Goal: Find specific page/section: Find specific page/section

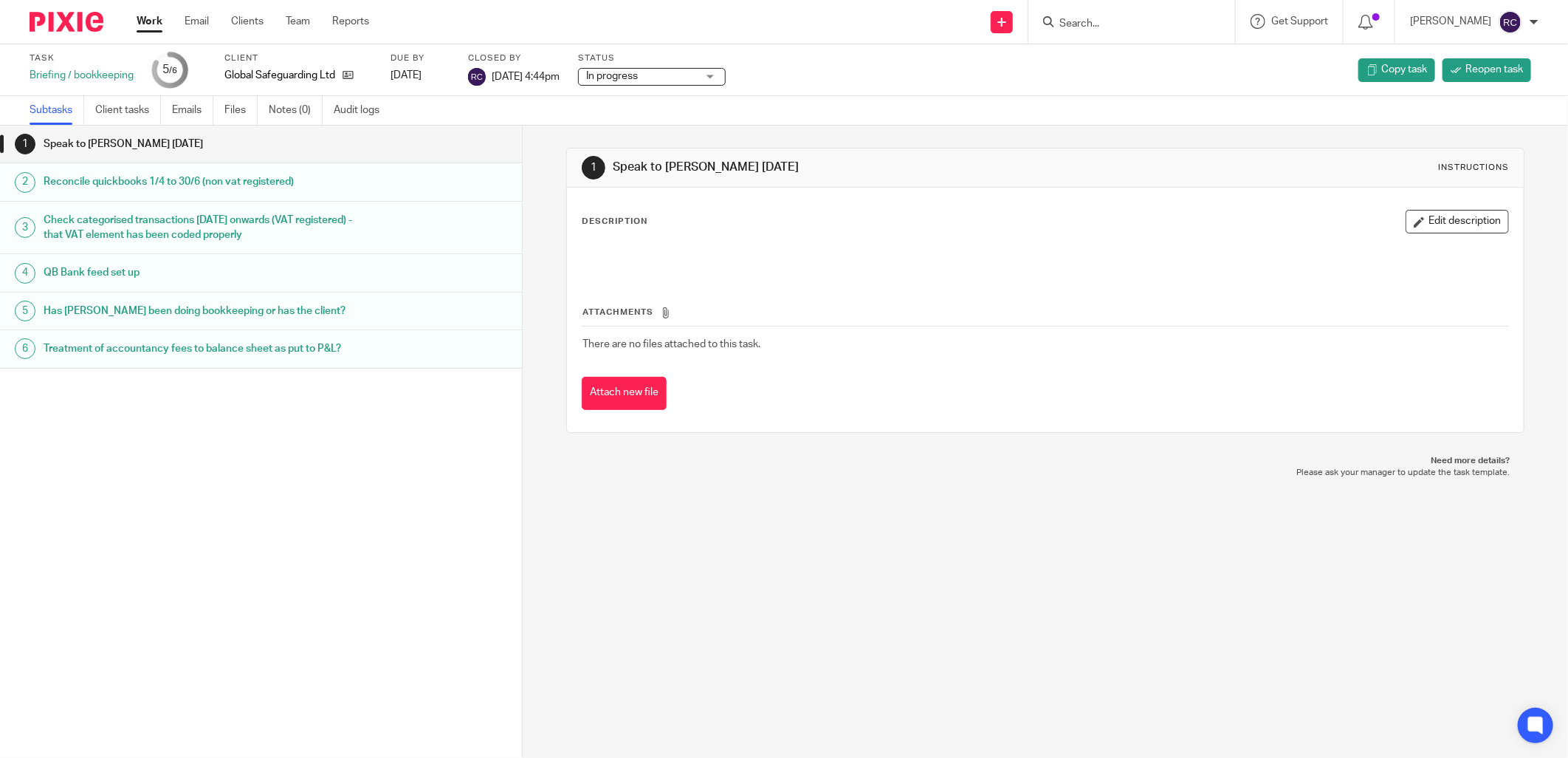
click at [1080, 27] on input "Search" at bounding box center [1125, 24] width 133 height 13
type input "jaguar"
click at [1118, 59] on link at bounding box center [1214, 63] width 317 height 34
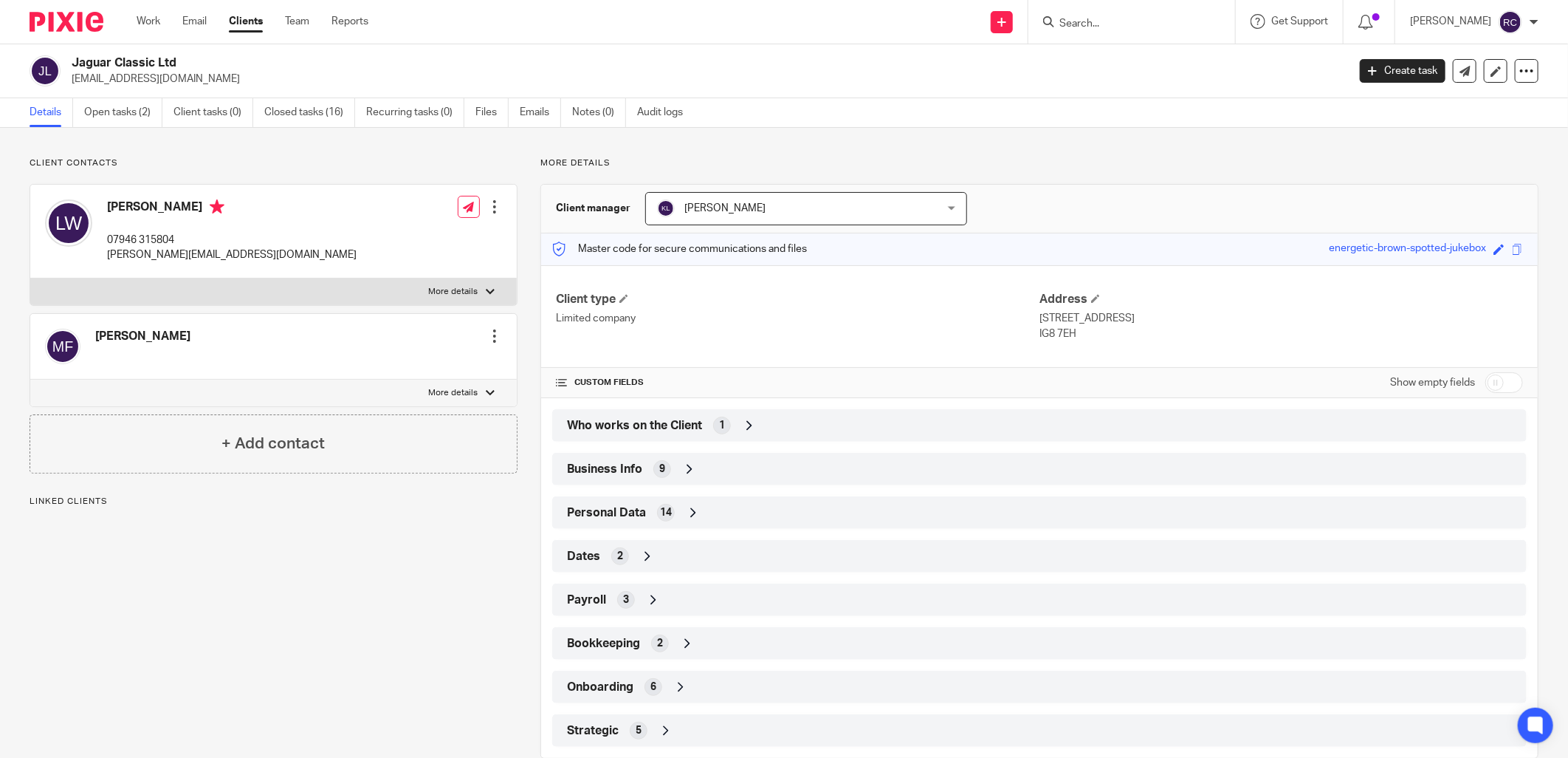
click at [641, 470] on div "Business Info 9" at bounding box center [1039, 469] width 952 height 25
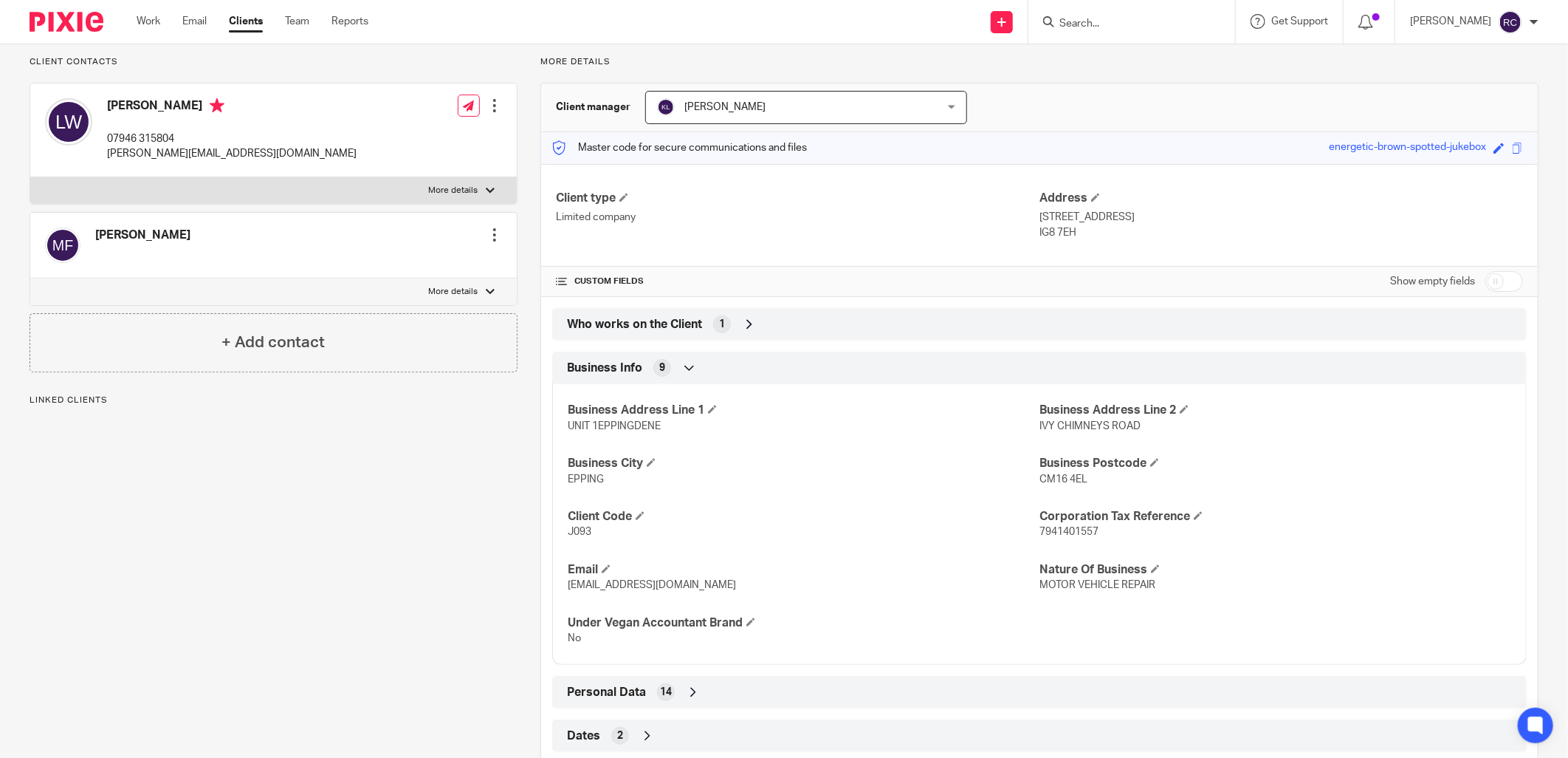
scroll to position [246, 0]
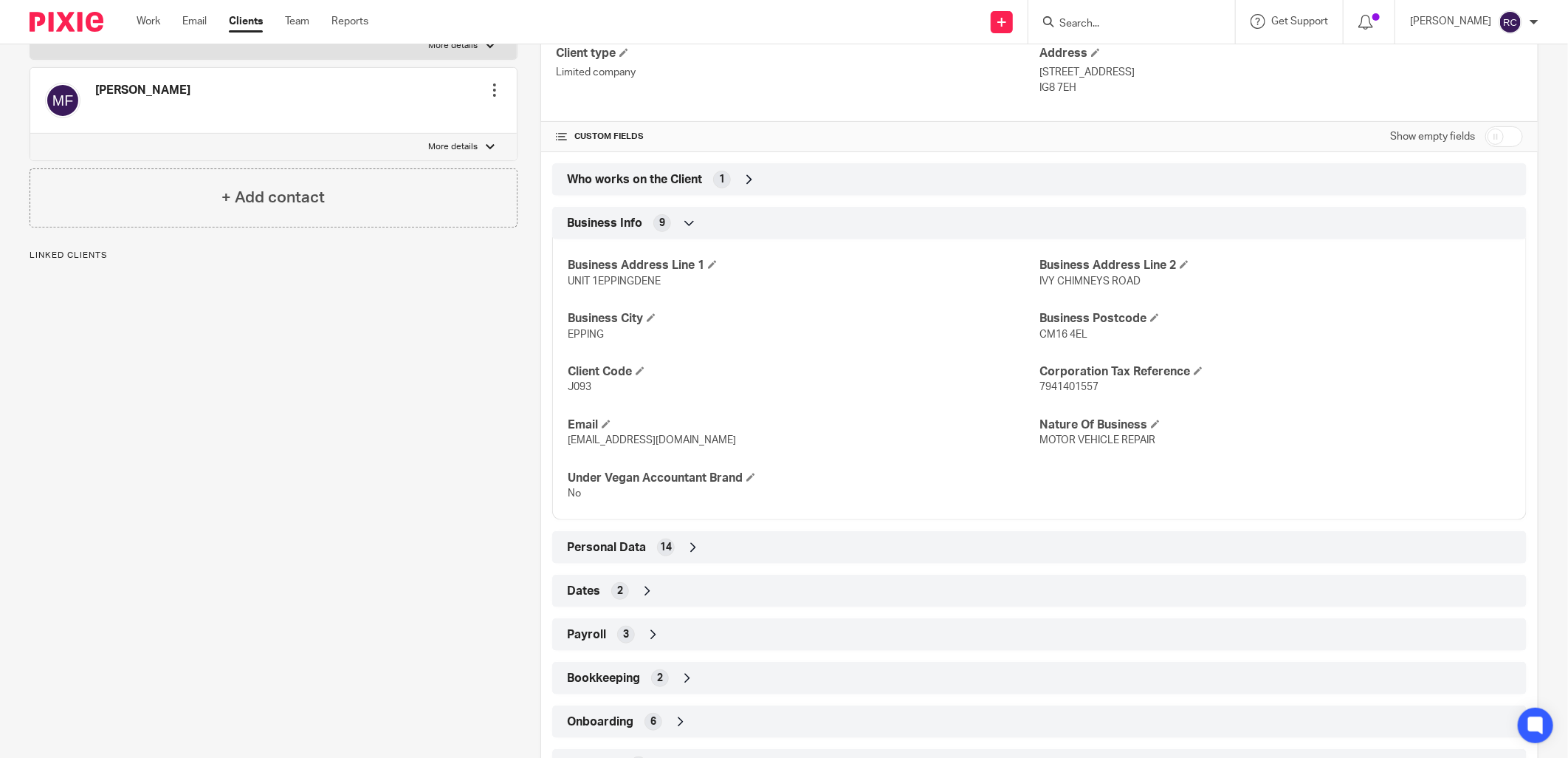
click at [642, 547] on div "Personal Data 14" at bounding box center [1039, 547] width 952 height 25
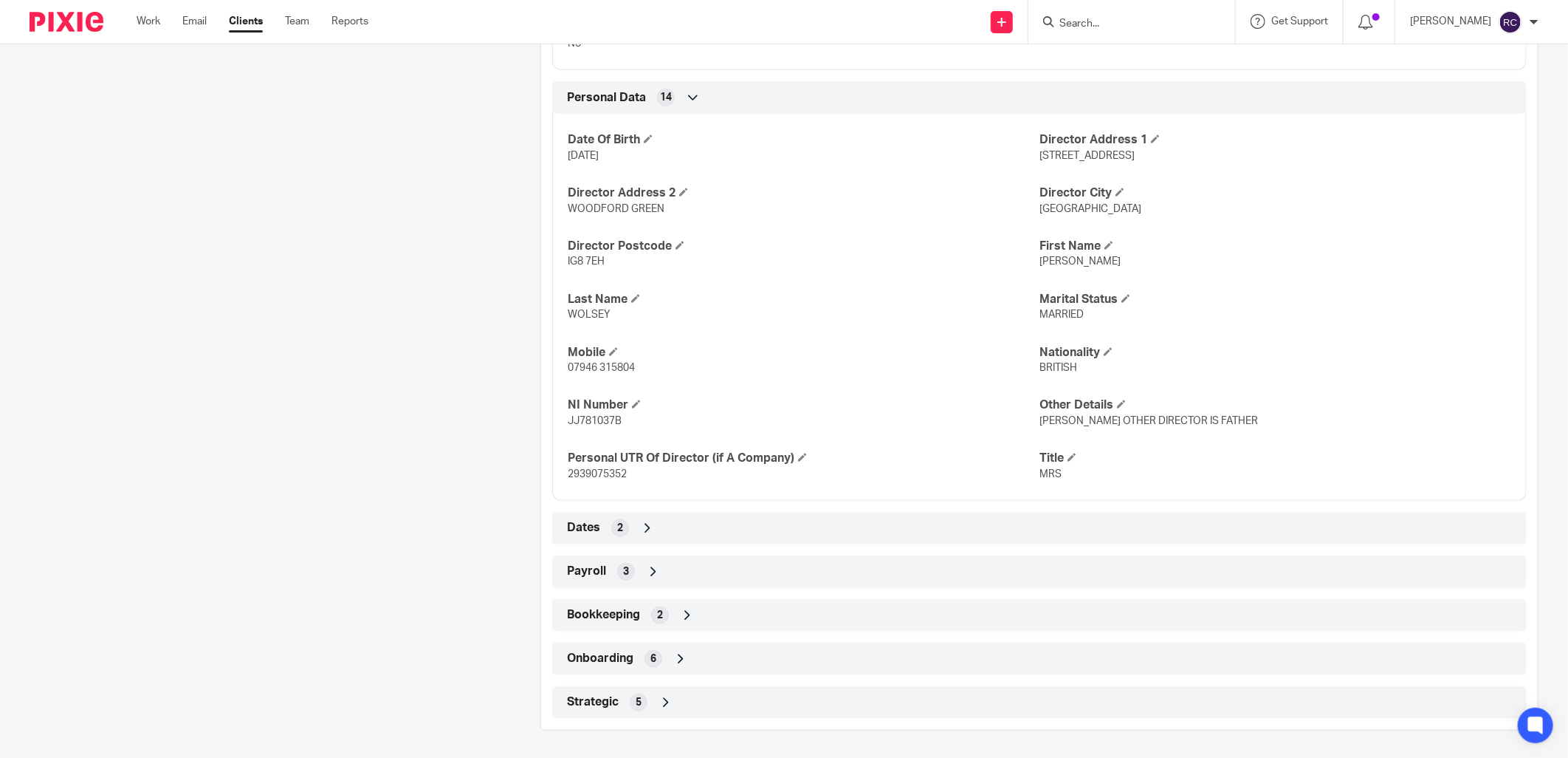
scroll to position [698, 0]
click at [606, 662] on span "Onboarding" at bounding box center [600, 656] width 67 height 15
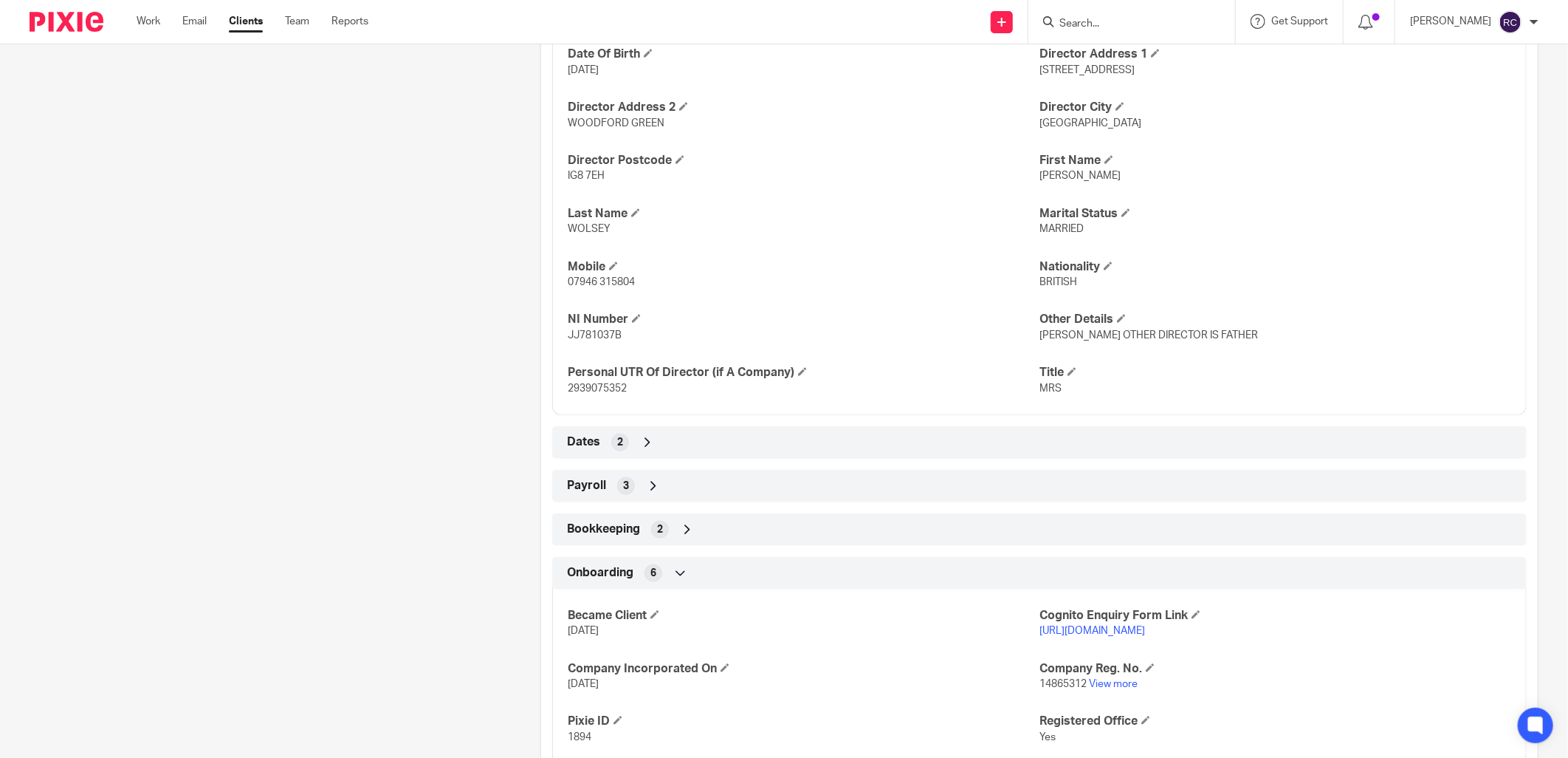
scroll to position [873, 0]
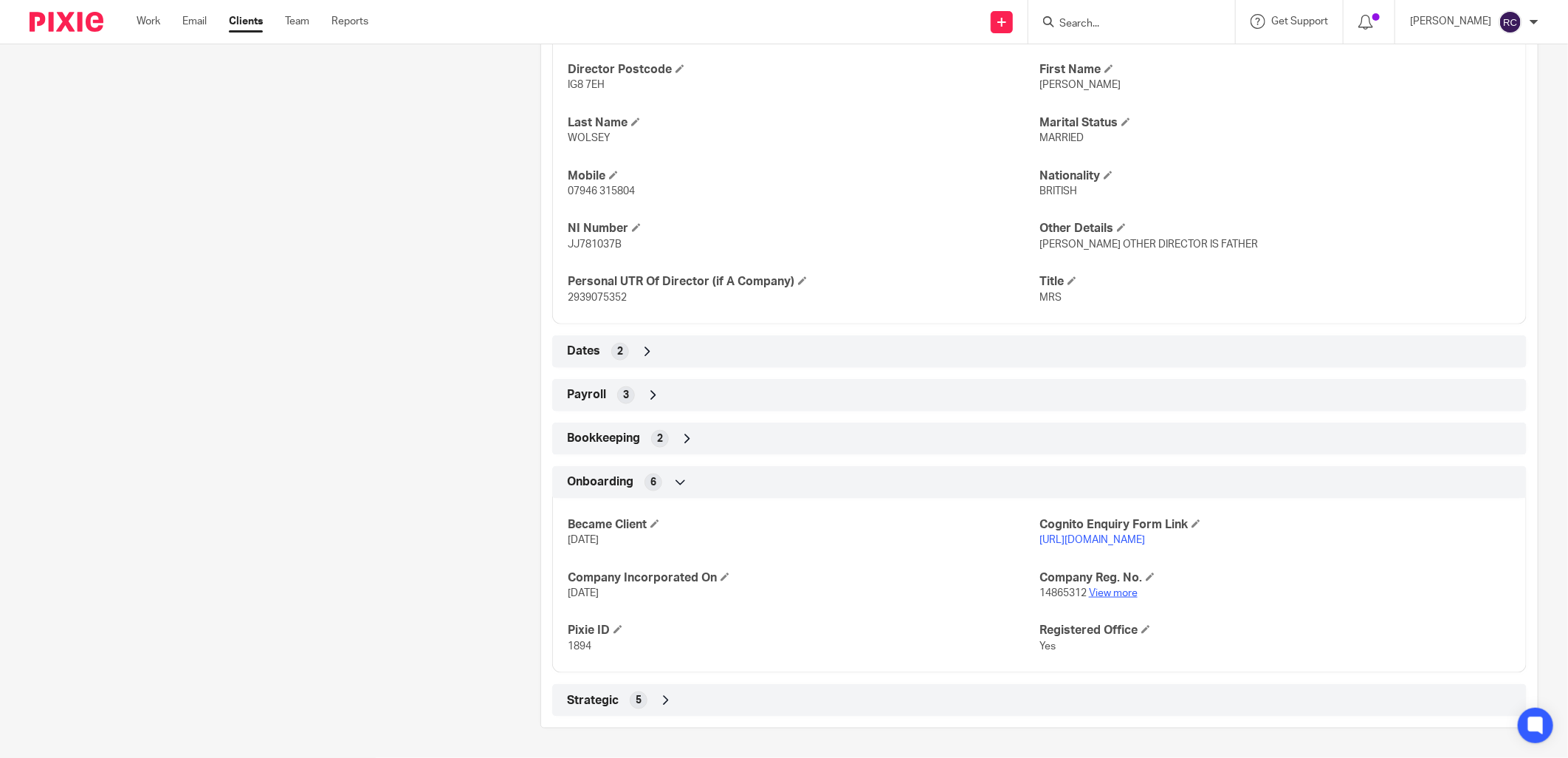
click at [1102, 591] on link "View more" at bounding box center [1113, 594] width 49 height 11
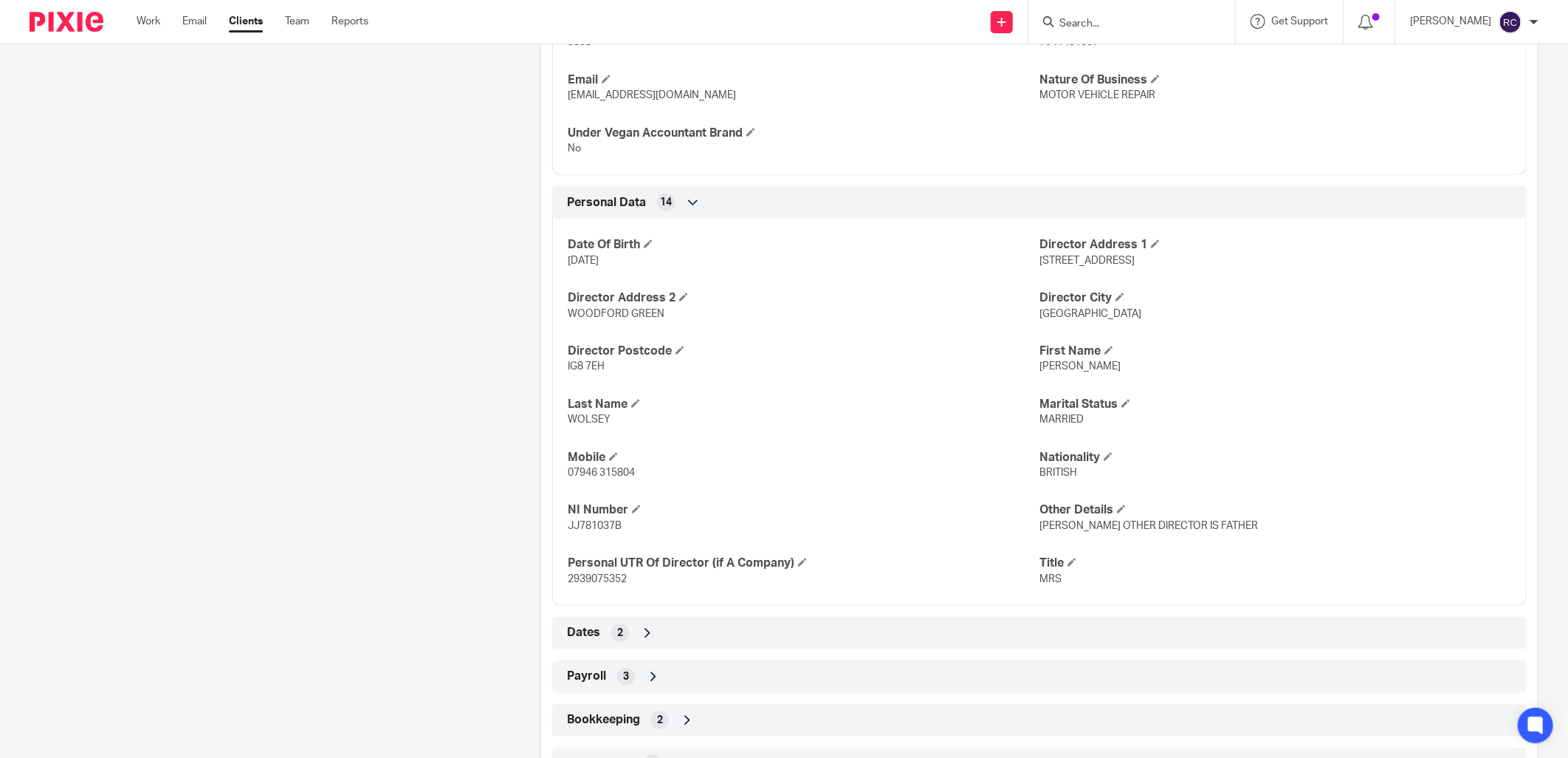
scroll to position [574, 0]
